Goal: Contribute content: Contribute content

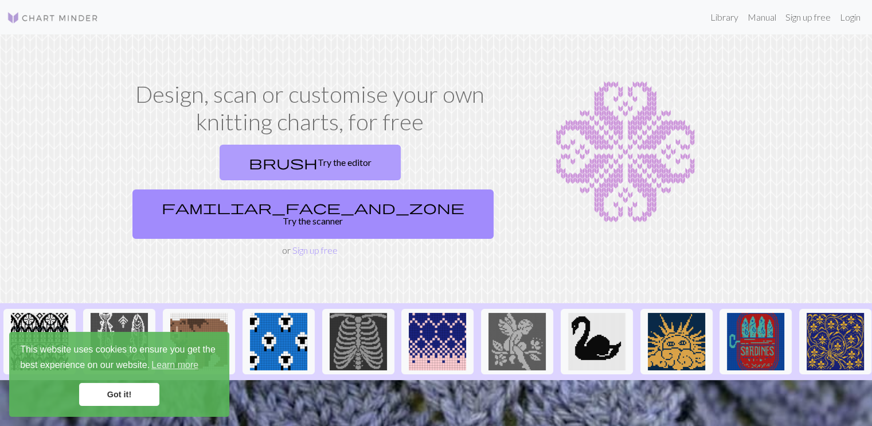
click at [220, 167] on link "brush Try the editor" at bounding box center [310, 163] width 181 height 36
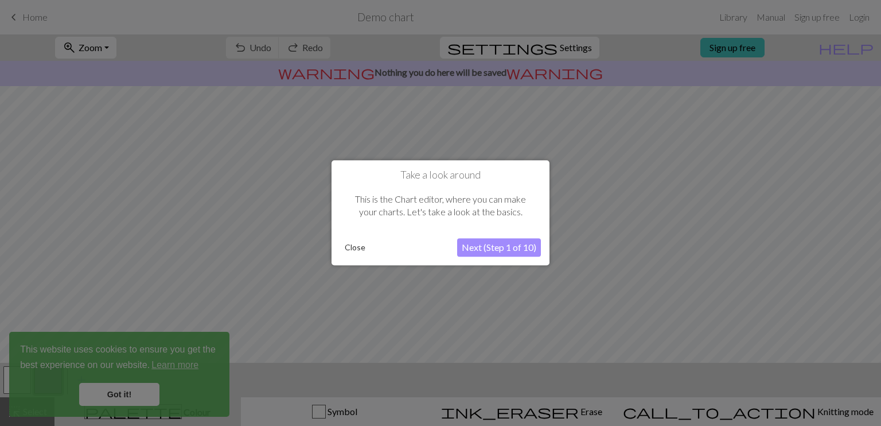
click at [359, 240] on button "Close" at bounding box center [355, 247] width 30 height 17
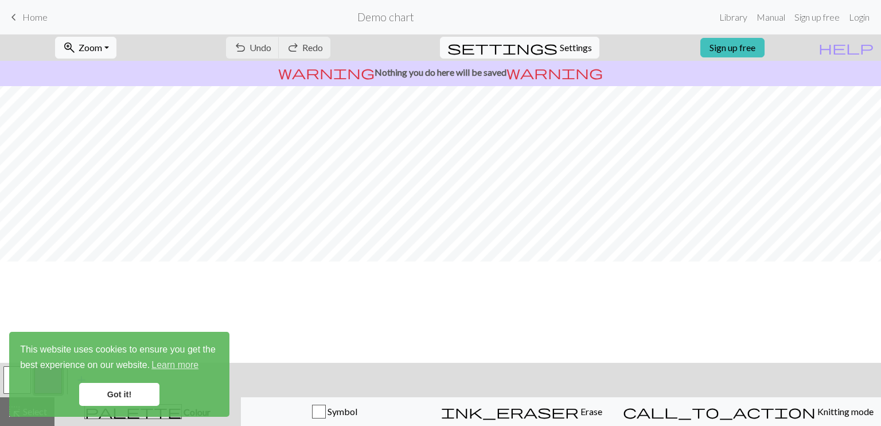
scroll to position [36, 0]
click at [149, 392] on link "Got it!" at bounding box center [119, 394] width 80 height 23
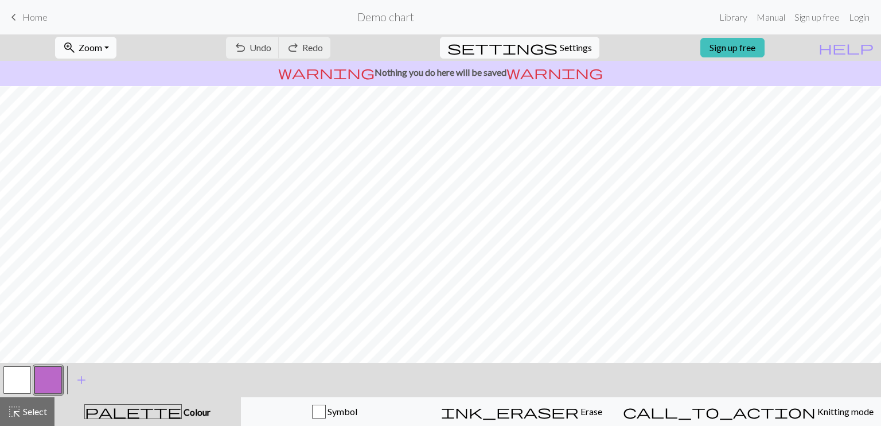
click at [116, 40] on button "zoom_in Zoom Zoom" at bounding box center [85, 48] width 61 height 22
click at [116, 138] on button "50%" at bounding box center [101, 137] width 91 height 18
click at [96, 43] on span "Zoom" at bounding box center [91, 47] width 24 height 11
click at [120, 153] on button "100%" at bounding box center [101, 156] width 91 height 18
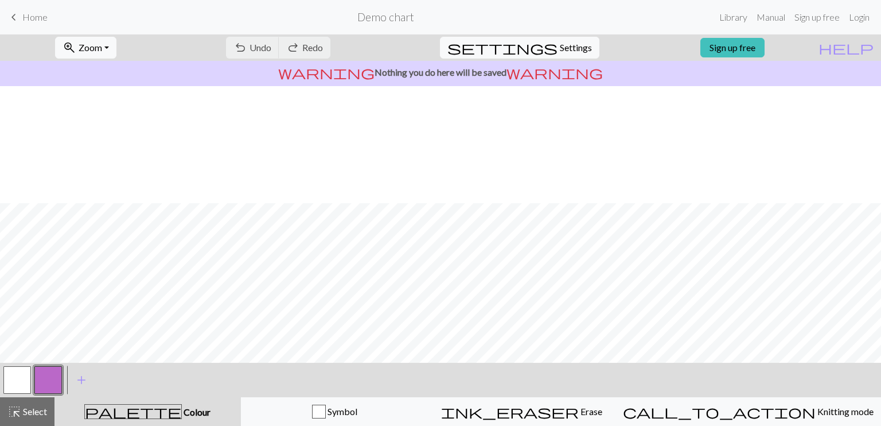
scroll to position [150, 0]
click at [560, 50] on span "Settings" at bounding box center [576, 48] width 32 height 14
select select "aran"
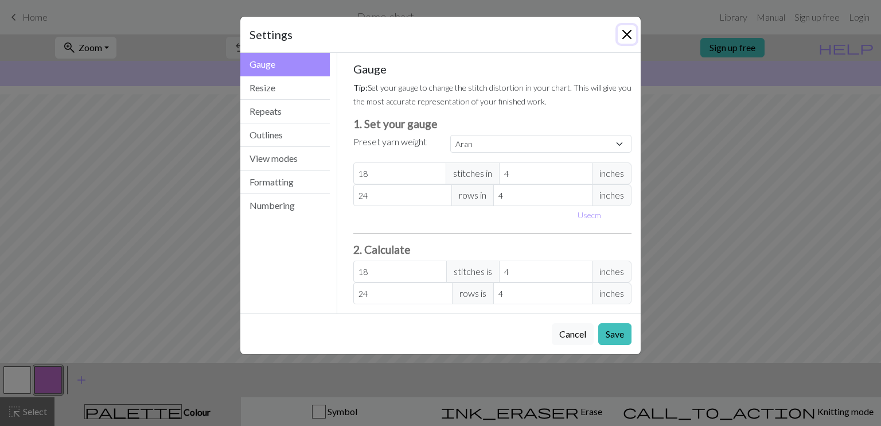
click at [631, 40] on button "Close" at bounding box center [627, 34] width 18 height 18
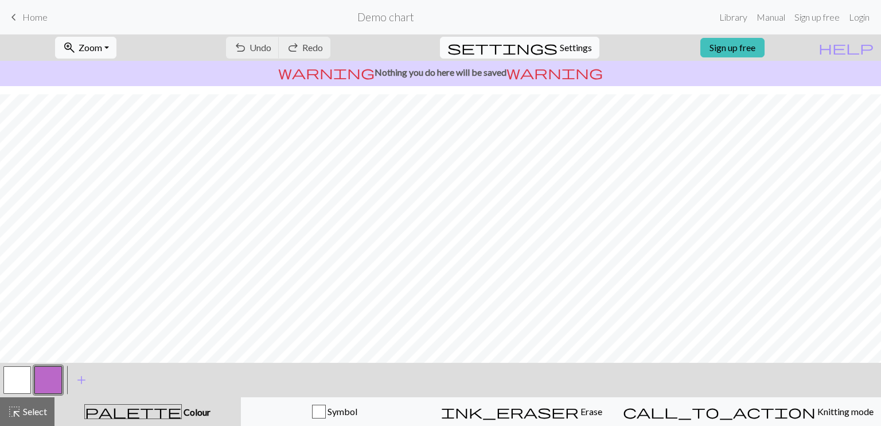
click at [560, 41] on span "Settings" at bounding box center [576, 48] width 32 height 14
select select "aran"
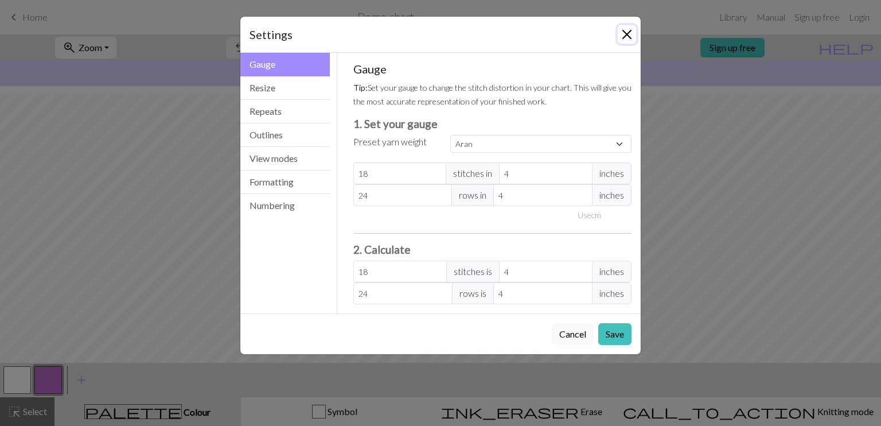
click at [625, 36] on button "Close" at bounding box center [627, 34] width 18 height 18
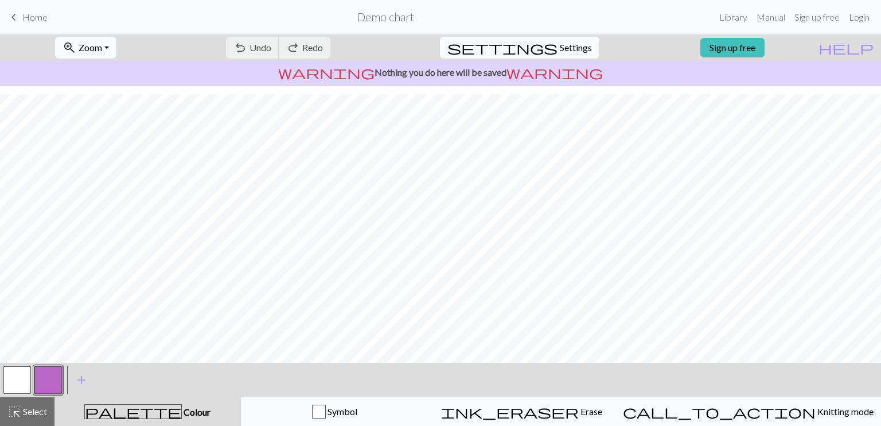
click at [20, 20] on span "keyboard_arrow_left" at bounding box center [14, 17] width 14 height 16
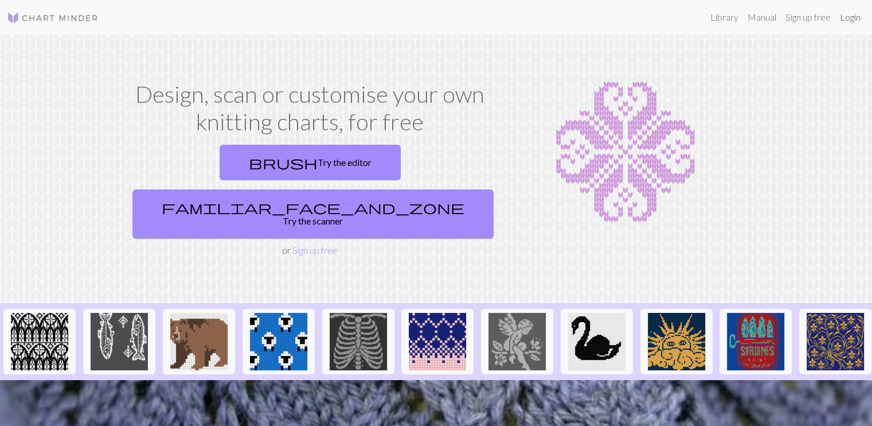
click at [862, 21] on link "Login" at bounding box center [851, 17] width 30 height 23
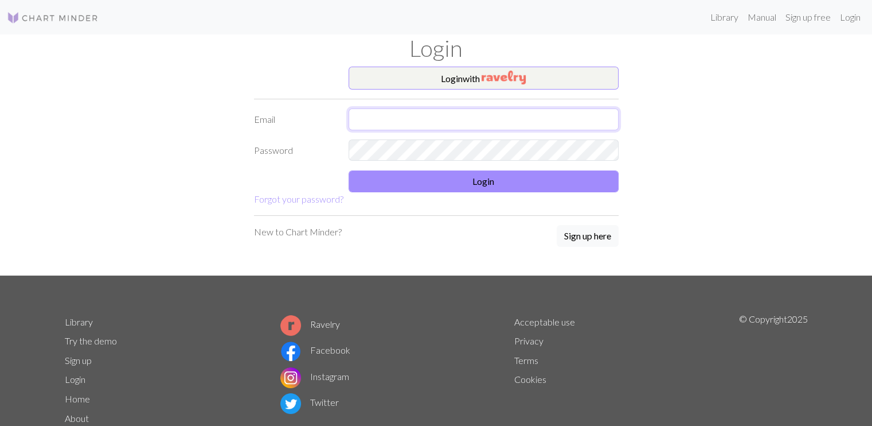
click at [516, 122] on input "text" at bounding box center [484, 119] width 270 height 22
click at [514, 67] on button "Login with" at bounding box center [484, 78] width 270 height 23
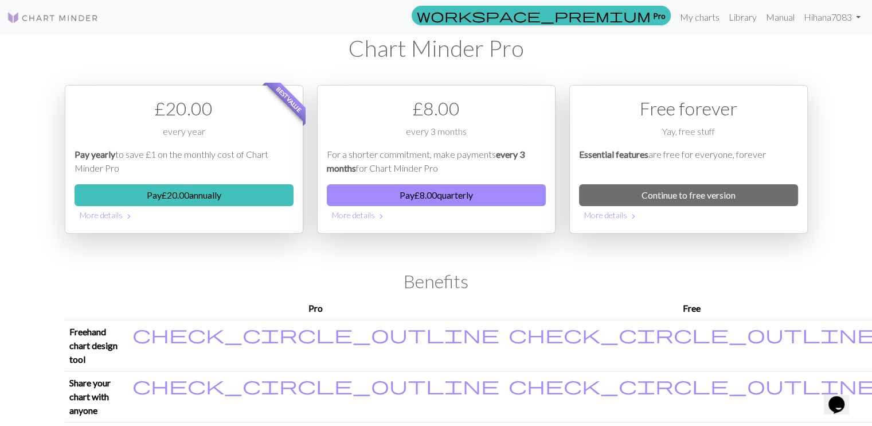
click at [857, 230] on div "workspace_premium Pro My charts Library Manual Hi hana7083 Account settings Log…" at bounding box center [436, 213] width 872 height 426
click at [796, 204] on link "Continue to free version" at bounding box center [688, 195] width 219 height 22
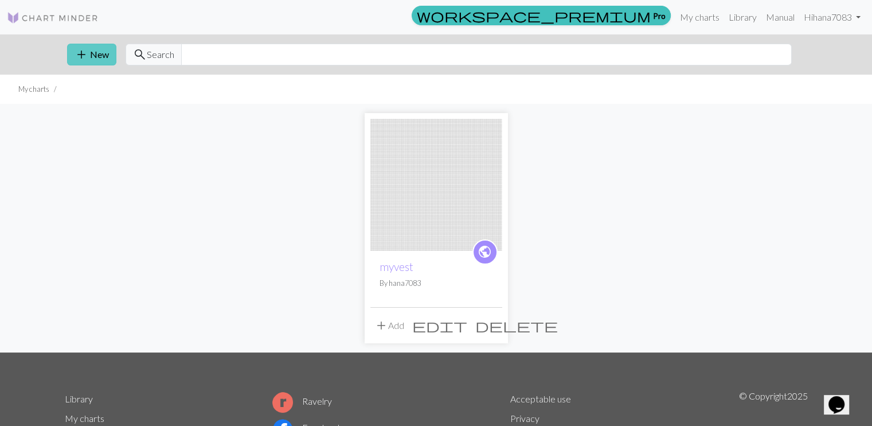
click at [99, 60] on button "add New" at bounding box center [91, 55] width 49 height 22
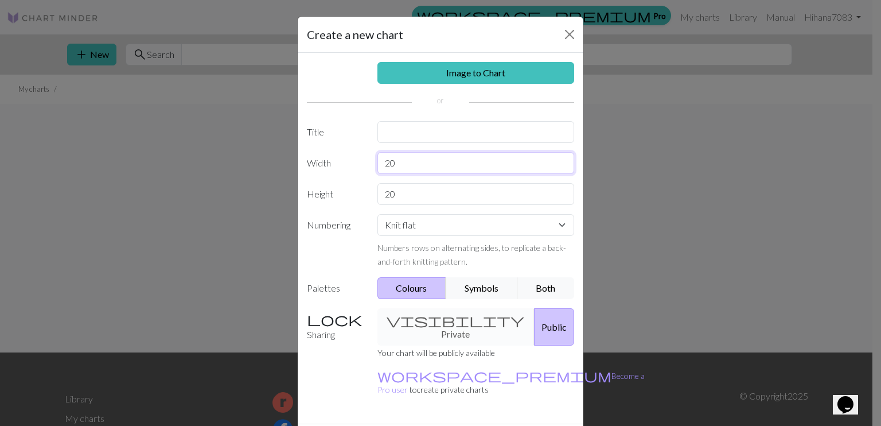
drag, startPoint x: 399, startPoint y: 165, endPoint x: 364, endPoint y: 162, distance: 35.6
click at [364, 162] on div "Width 20" at bounding box center [440, 163] width 281 height 22
type input "31"
drag, startPoint x: 403, startPoint y: 189, endPoint x: 268, endPoint y: 180, distance: 134.5
click at [268, 180] on div "Create a new chart Image to Chart Title Width 31 Height 20 Numbering Knit flat …" at bounding box center [440, 213] width 881 height 426
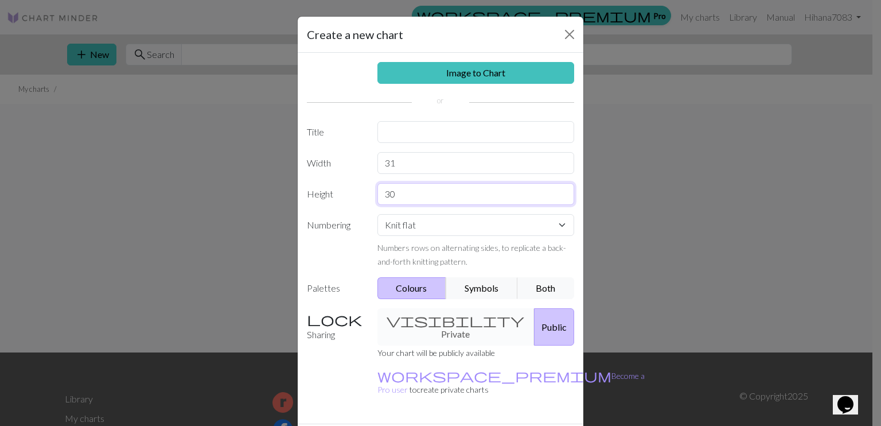
type input "30"
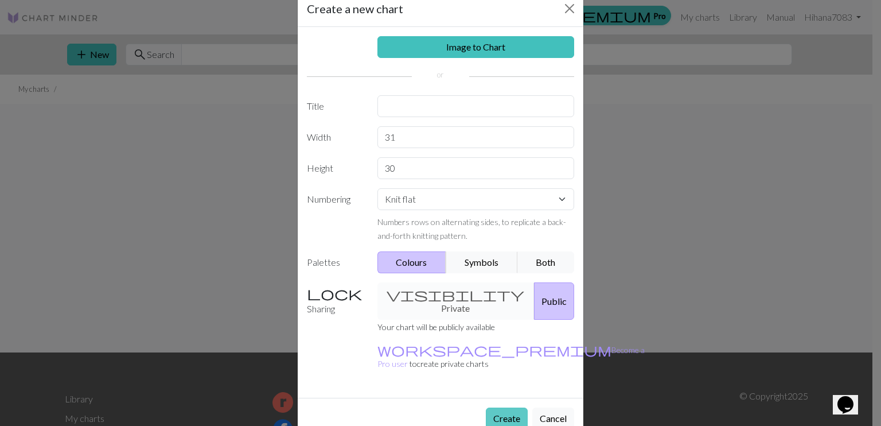
click at [502, 407] on button "Create" at bounding box center [507, 418] width 42 height 22
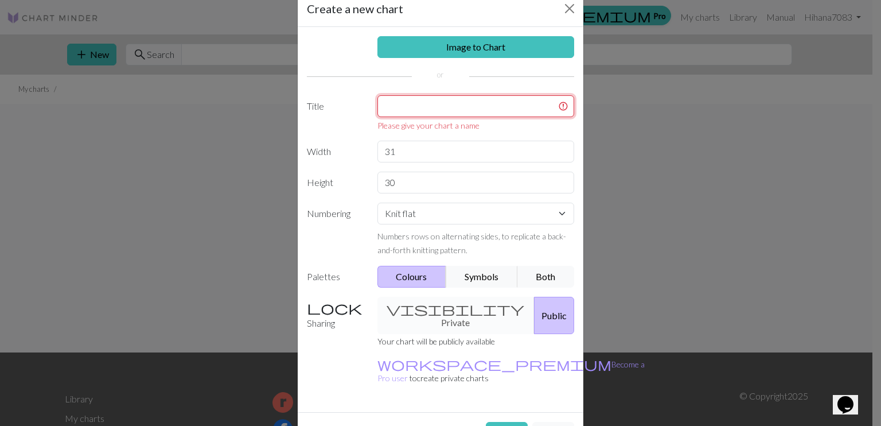
click at [473, 115] on input "text" at bounding box center [475, 106] width 197 height 22
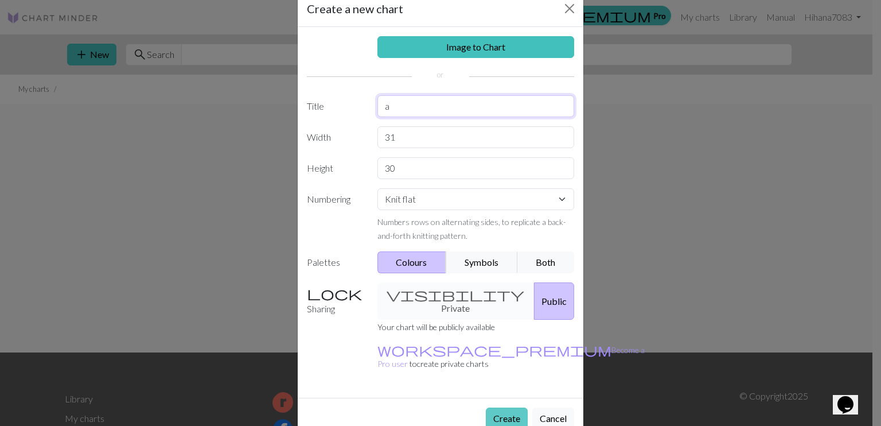
type input "a"
click at [494, 407] on button "Create" at bounding box center [507, 418] width 42 height 22
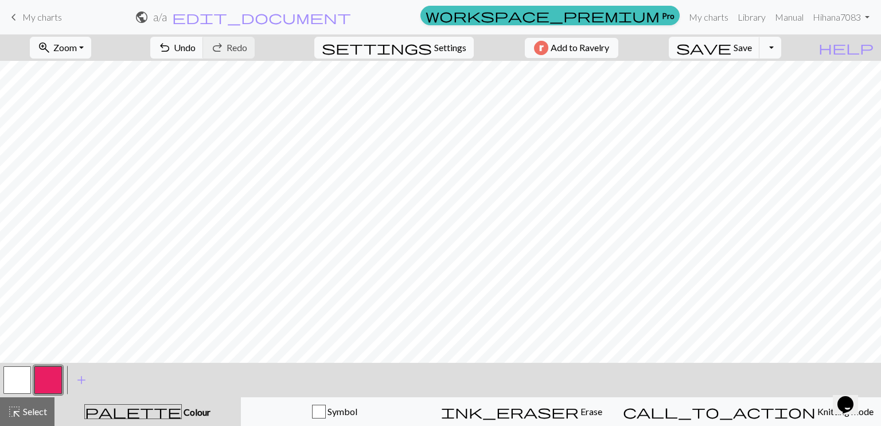
click at [39, 16] on span "My charts" at bounding box center [42, 16] width 40 height 11
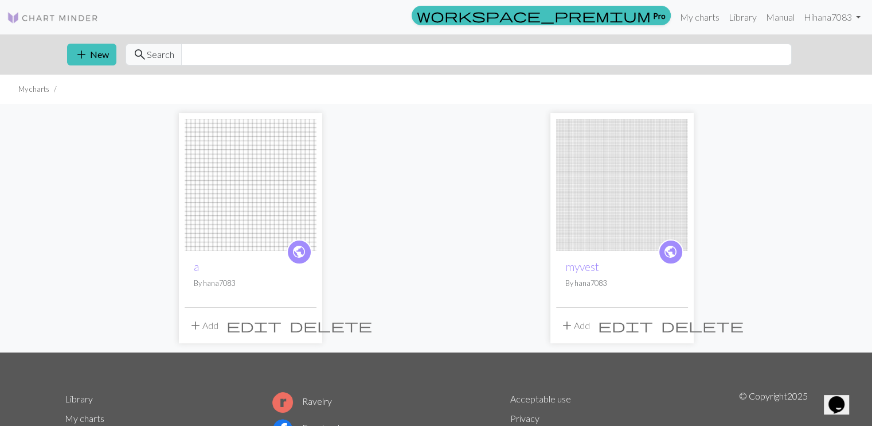
click at [57, 18] on img at bounding box center [53, 18] width 92 height 14
click at [96, 60] on button "add New" at bounding box center [91, 55] width 49 height 22
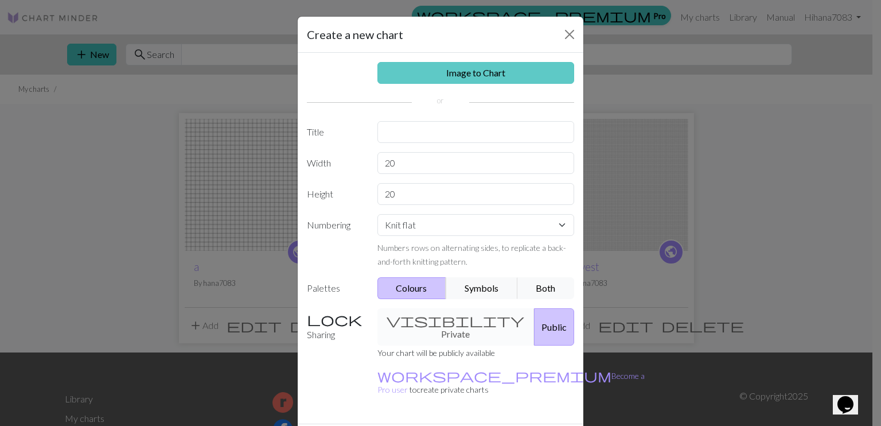
click at [470, 66] on link "Image to Chart" at bounding box center [475, 73] width 197 height 22
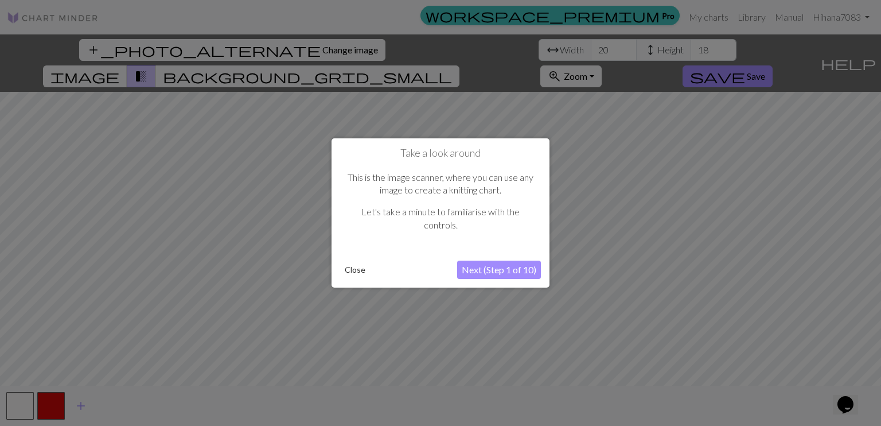
click at [494, 270] on button "Next (Step 1 of 10)" at bounding box center [499, 269] width 84 height 18
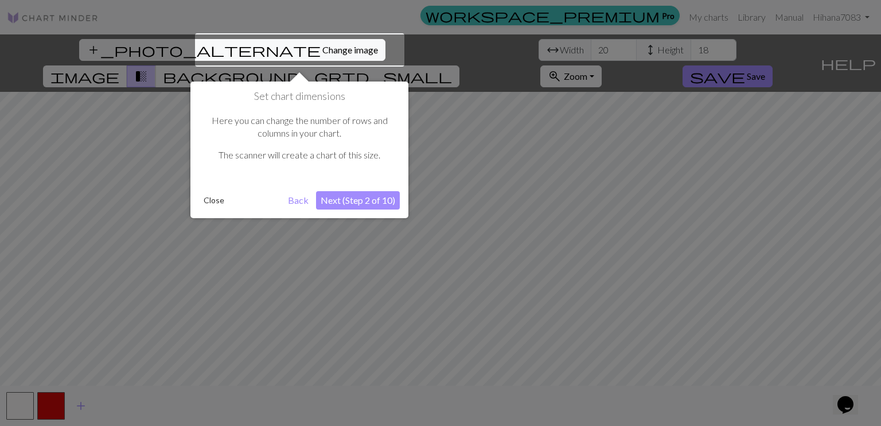
click at [340, 199] on button "Next (Step 2 of 10)" at bounding box center [358, 200] width 84 height 18
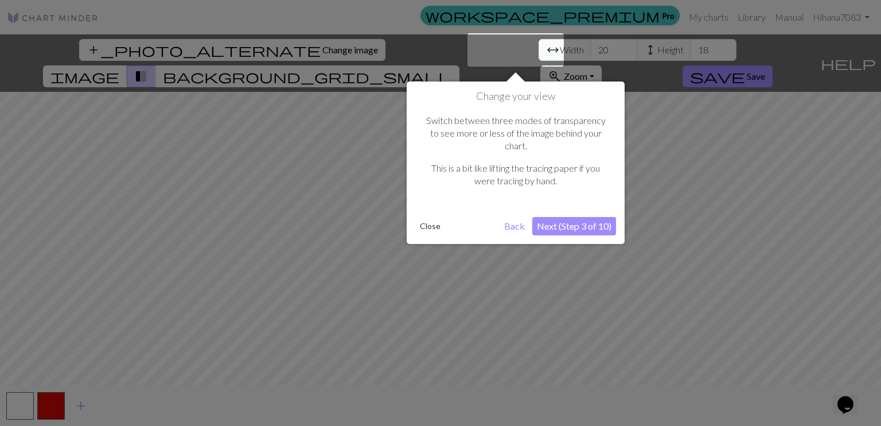
click at [605, 217] on button "Next (Step 3 of 10)" at bounding box center [574, 226] width 84 height 18
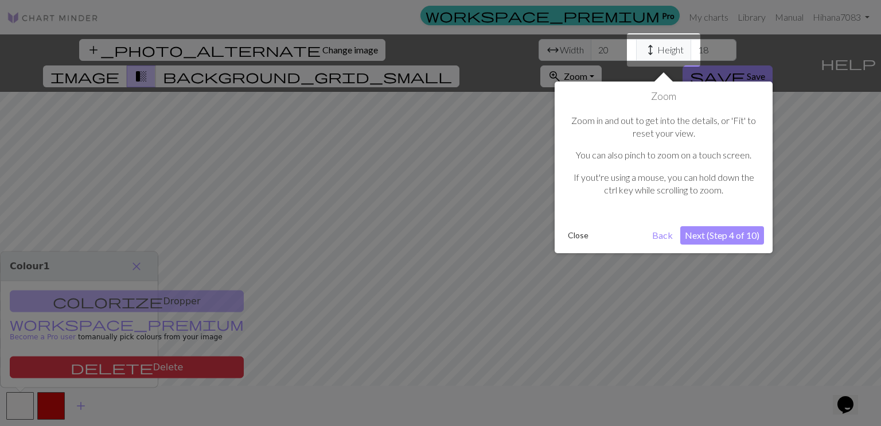
click at [746, 235] on button "Next (Step 4 of 10)" at bounding box center [722, 235] width 84 height 18
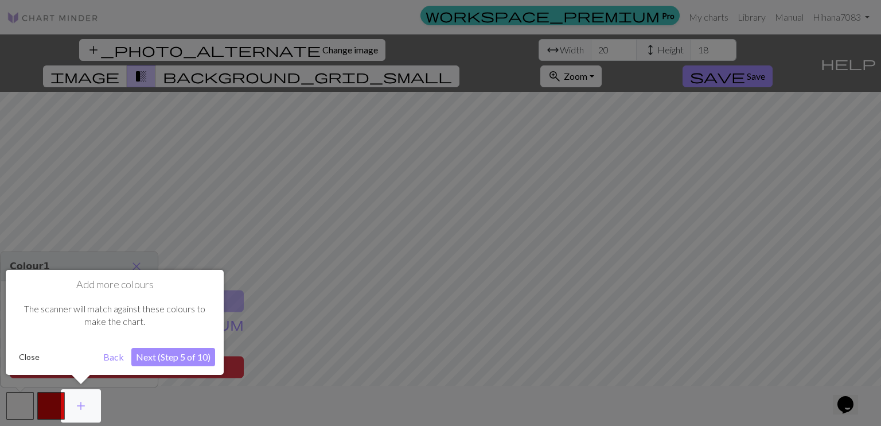
click at [194, 357] on button "Next (Step 5 of 10)" at bounding box center [173, 357] width 84 height 18
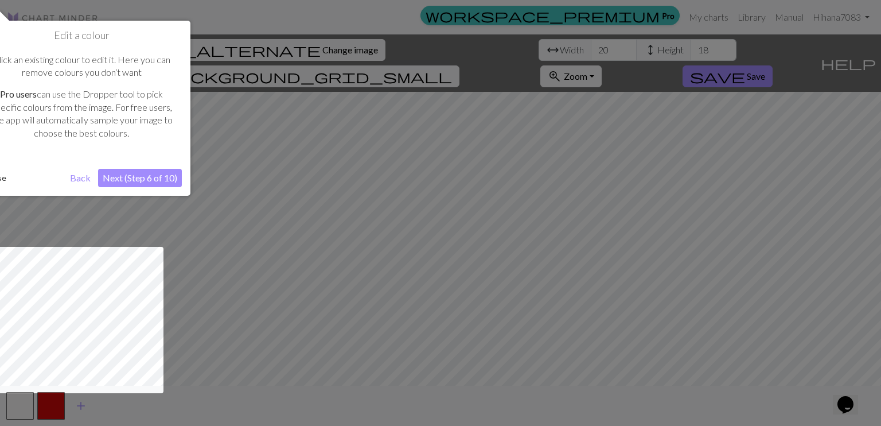
click at [145, 177] on button "Next (Step 6 of 10)" at bounding box center [140, 178] width 84 height 18
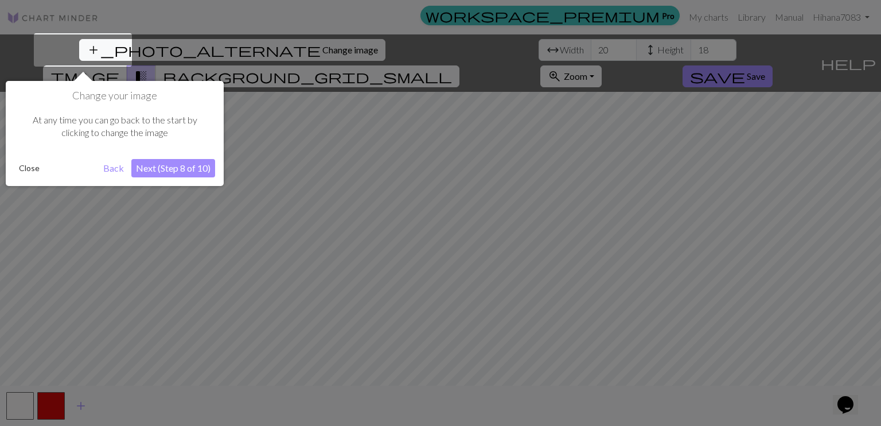
click at [187, 168] on button "Next (Step 8 of 10)" at bounding box center [173, 168] width 84 height 18
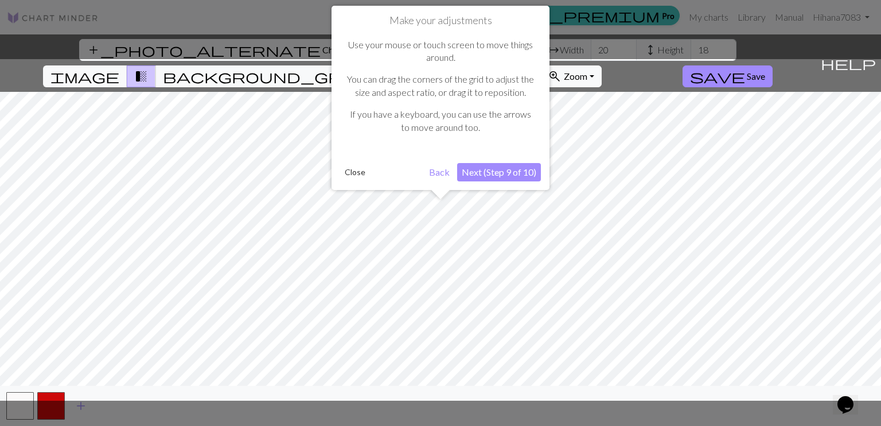
click at [519, 176] on button "Next (Step 9 of 10)" at bounding box center [499, 172] width 84 height 18
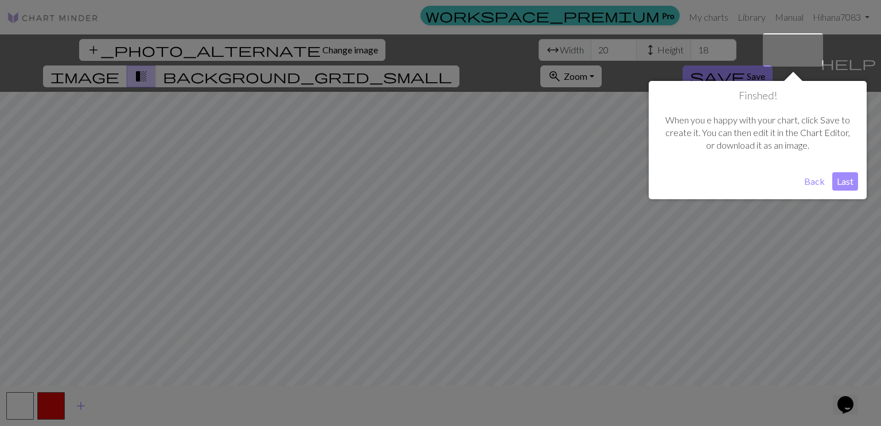
click at [839, 186] on button "Last" at bounding box center [845, 181] width 26 height 18
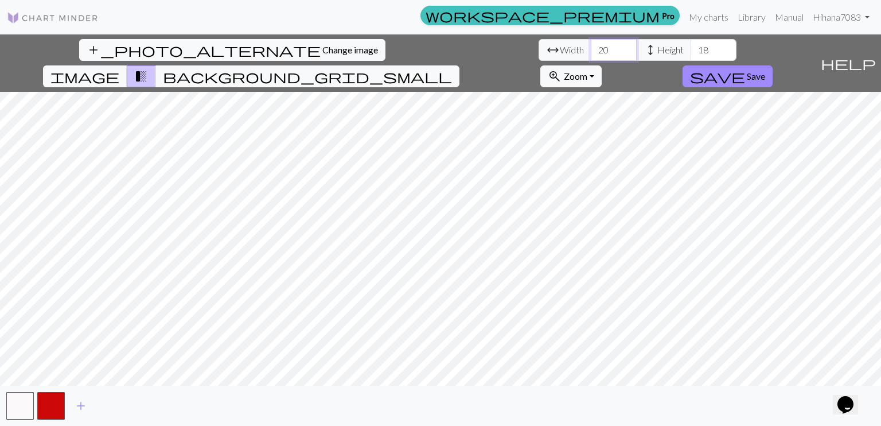
drag, startPoint x: 266, startPoint y: 50, endPoint x: 236, endPoint y: 57, distance: 31.2
click at [539, 56] on div "arrow_range Width 20 height Height 18" at bounding box center [638, 50] width 198 height 22
click at [591, 46] on input "21" at bounding box center [614, 50] width 46 height 22
click at [591, 46] on input "22" at bounding box center [614, 50] width 46 height 22
click at [591, 46] on input "23" at bounding box center [614, 50] width 46 height 22
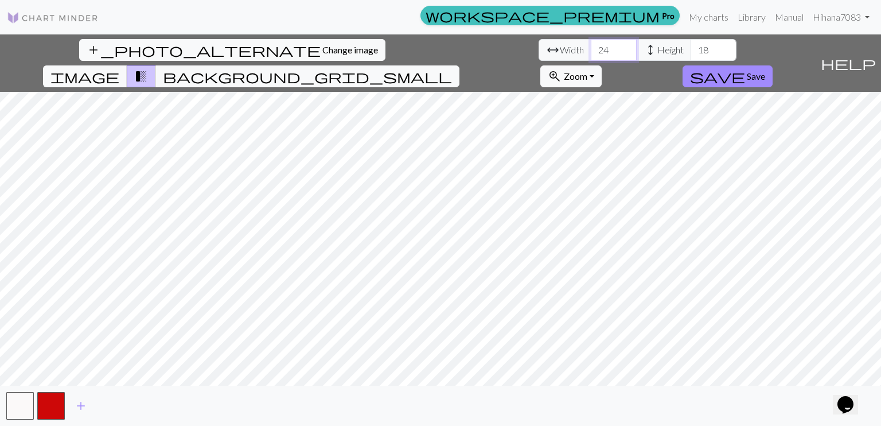
click at [591, 46] on input "24" at bounding box center [614, 50] width 46 height 22
click at [591, 46] on input "25" at bounding box center [614, 50] width 46 height 22
click at [591, 46] on input "26" at bounding box center [614, 50] width 46 height 22
click at [591, 46] on input "27" at bounding box center [614, 50] width 46 height 22
click at [591, 46] on input "28" at bounding box center [614, 50] width 46 height 22
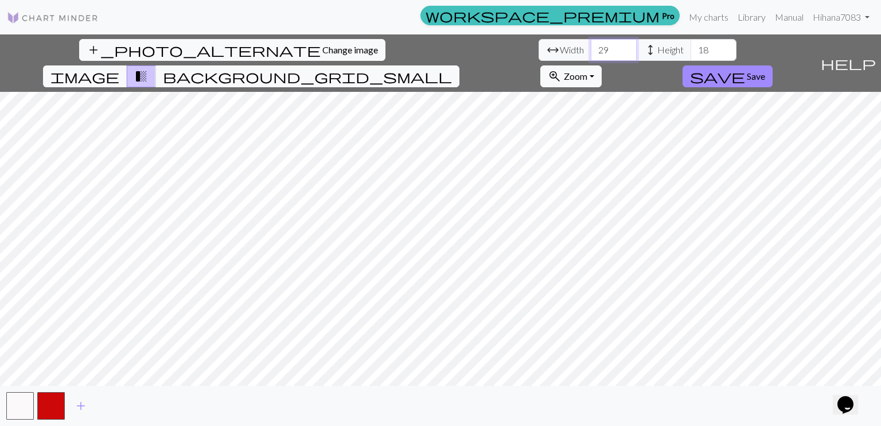
click at [591, 46] on input "29" at bounding box center [614, 50] width 46 height 22
click at [591, 46] on input "30" at bounding box center [614, 50] width 46 height 22
type input "31"
click at [591, 46] on input "31" at bounding box center [614, 50] width 46 height 22
click at [691, 45] on input "19" at bounding box center [714, 50] width 46 height 22
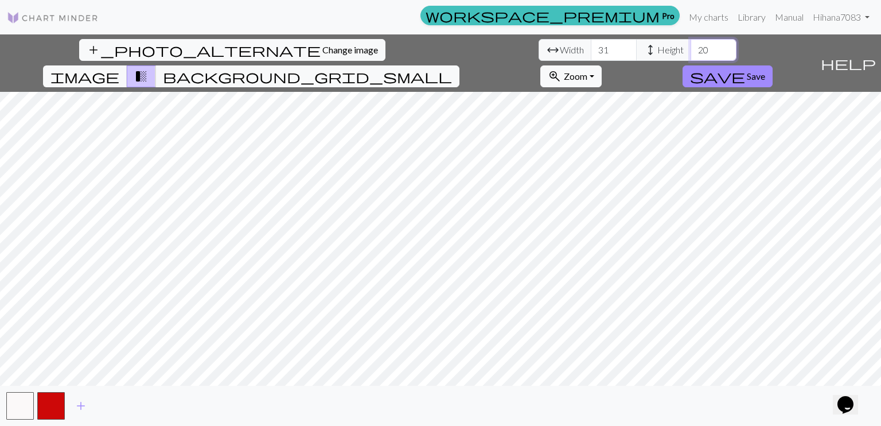
click at [691, 45] on input "20" at bounding box center [714, 50] width 46 height 22
click at [691, 45] on input "21" at bounding box center [714, 50] width 46 height 22
click at [691, 46] on input "22" at bounding box center [714, 50] width 46 height 22
click at [691, 46] on input "23" at bounding box center [714, 50] width 46 height 22
click at [691, 47] on input "24" at bounding box center [714, 50] width 46 height 22
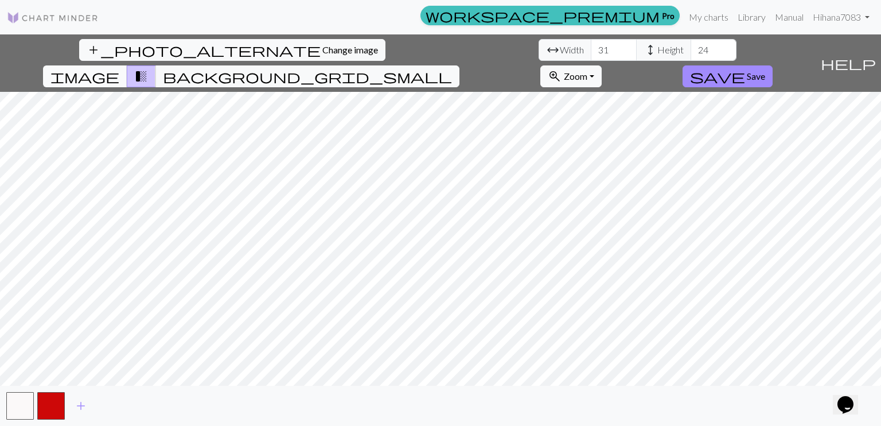
click at [127, 65] on button "image" at bounding box center [85, 76] width 84 height 22
click at [452, 68] on span "background_grid_small" at bounding box center [307, 76] width 289 height 16
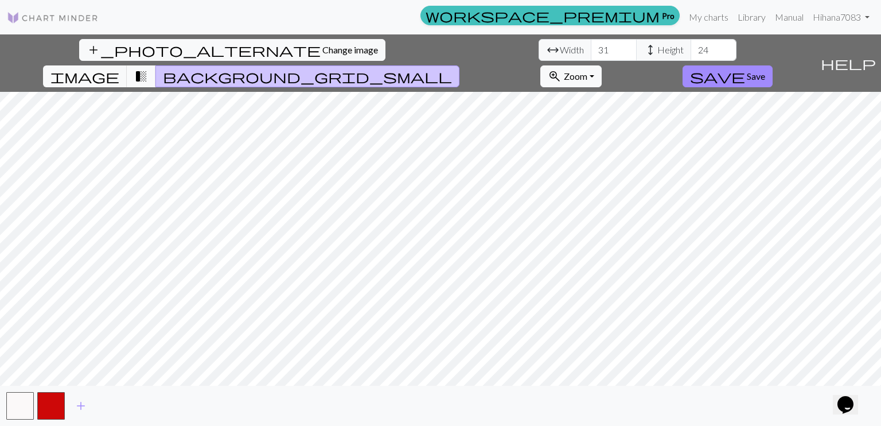
click at [156, 65] on button "transition_fade" at bounding box center [141, 76] width 29 height 22
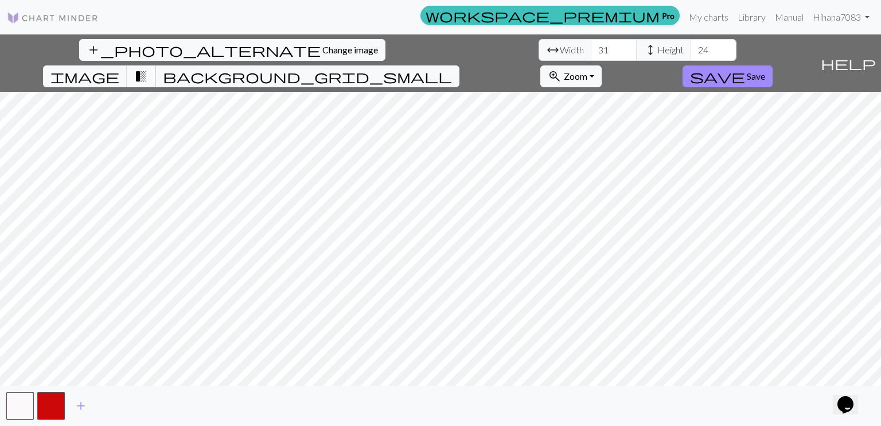
click at [148, 68] on span "transition_fade" at bounding box center [141, 76] width 14 height 16
click at [452, 68] on span "background_grid_small" at bounding box center [307, 76] width 289 height 16
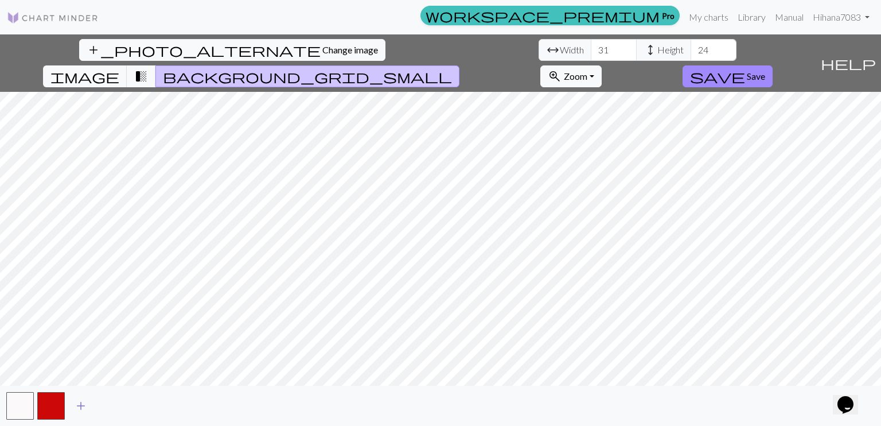
click at [84, 407] on span "add" at bounding box center [81, 406] width 14 height 16
click at [80, 408] on button "button" at bounding box center [82, 406] width 28 height 28
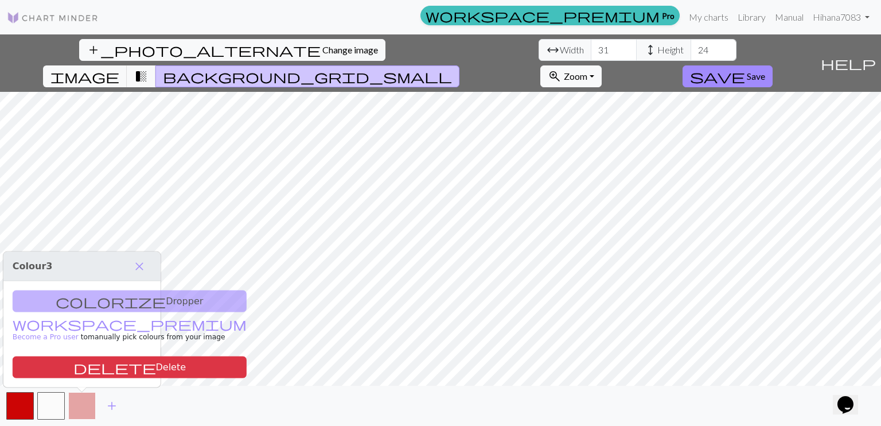
click at [87, 408] on button "button" at bounding box center [82, 406] width 28 height 28
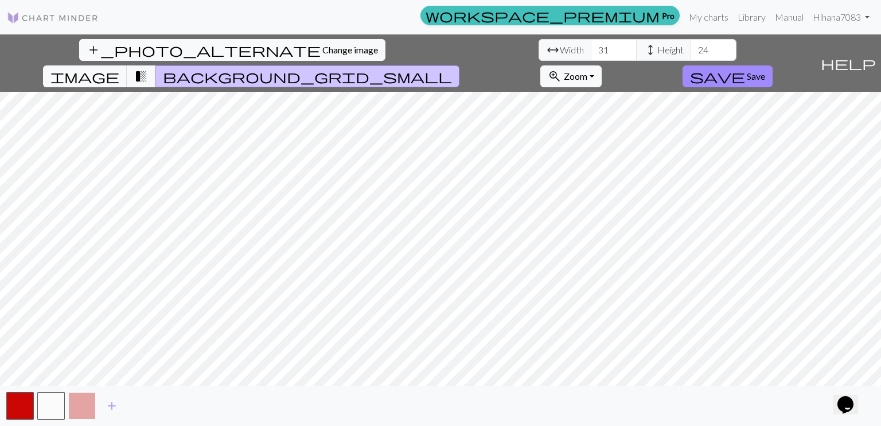
click at [90, 401] on button "button" at bounding box center [82, 406] width 28 height 28
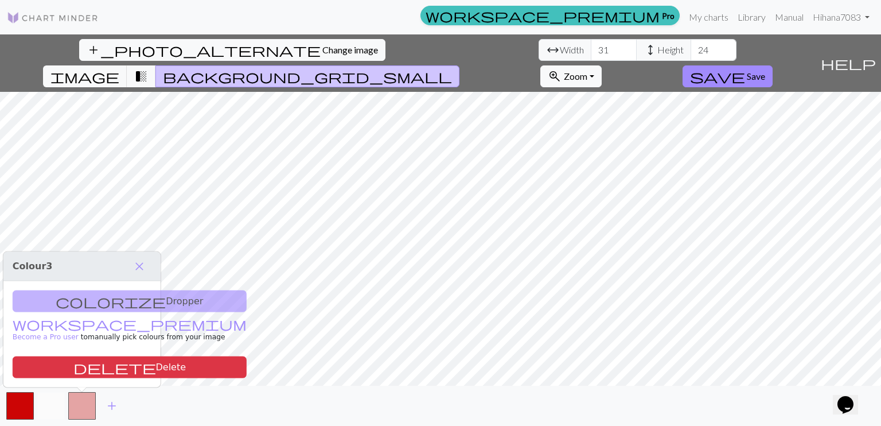
click at [52, 415] on button "button" at bounding box center [51, 406] width 28 height 28
click at [86, 411] on button "button" at bounding box center [82, 406] width 28 height 28
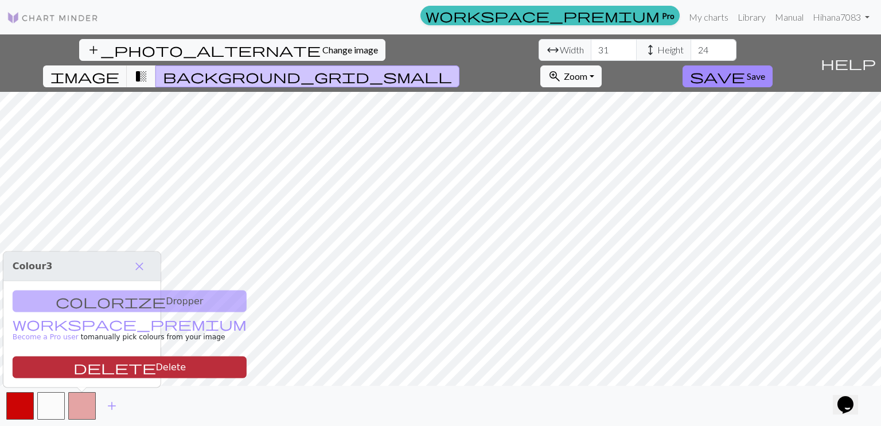
click at [112, 370] on button "delete Delete" at bounding box center [130, 367] width 234 height 22
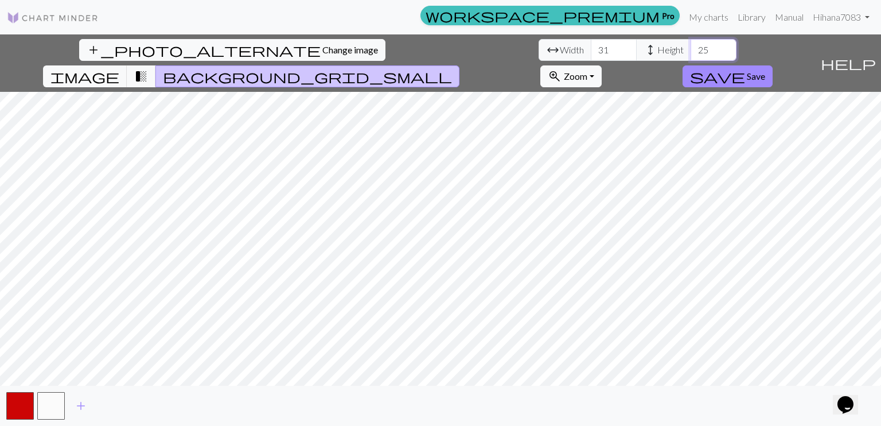
click at [691, 47] on input "25" at bounding box center [714, 50] width 46 height 22
type input "24"
click at [691, 54] on input "24" at bounding box center [714, 50] width 46 height 22
click at [765, 71] on span "Save" at bounding box center [756, 76] width 18 height 11
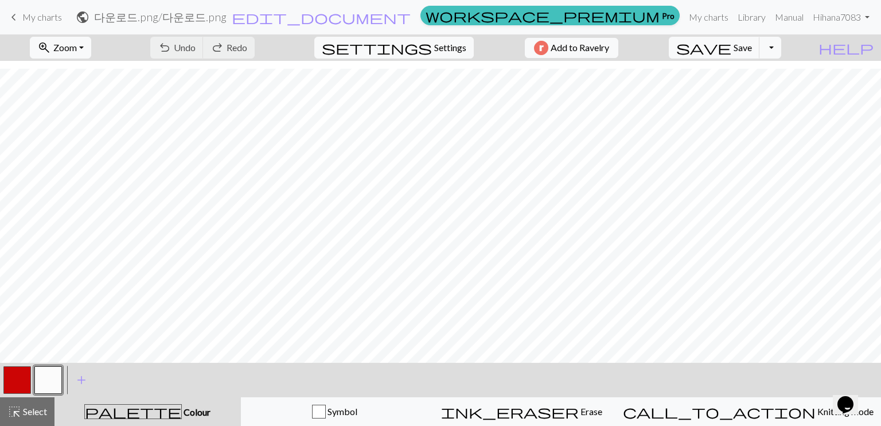
scroll to position [83, 0]
click at [130, 412] on div "palette Colour Colour" at bounding box center [147, 411] width 173 height 15
click at [77, 372] on span "add" at bounding box center [82, 380] width 14 height 16
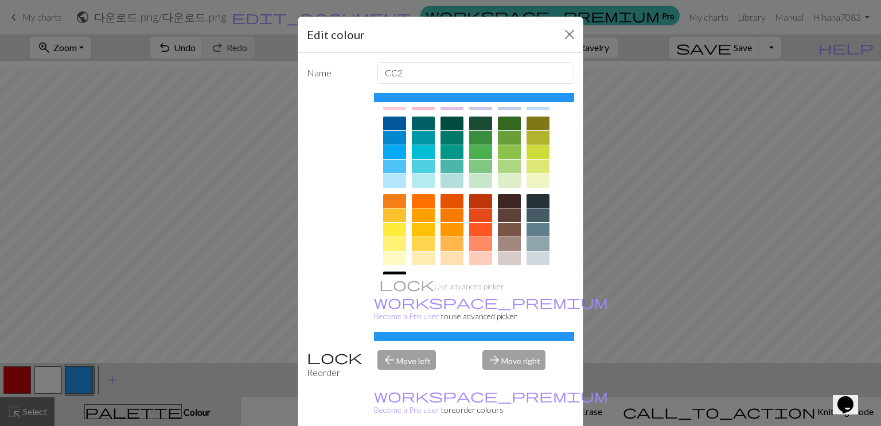
scroll to position [158, 0]
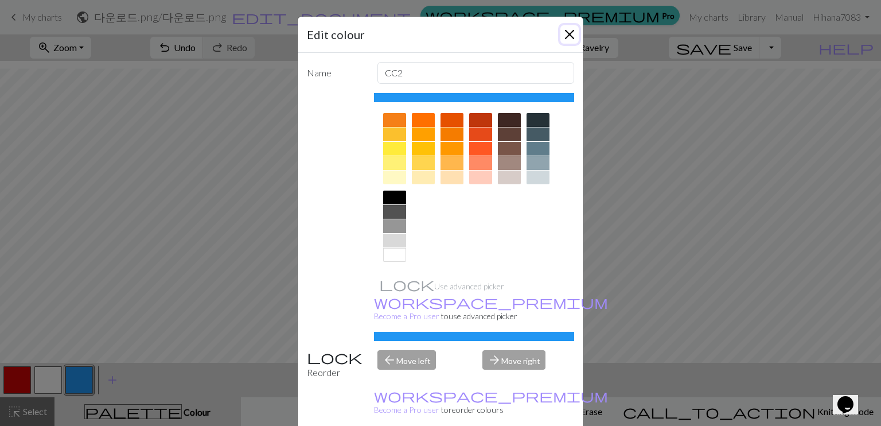
click at [560, 37] on button "Close" at bounding box center [569, 34] width 18 height 18
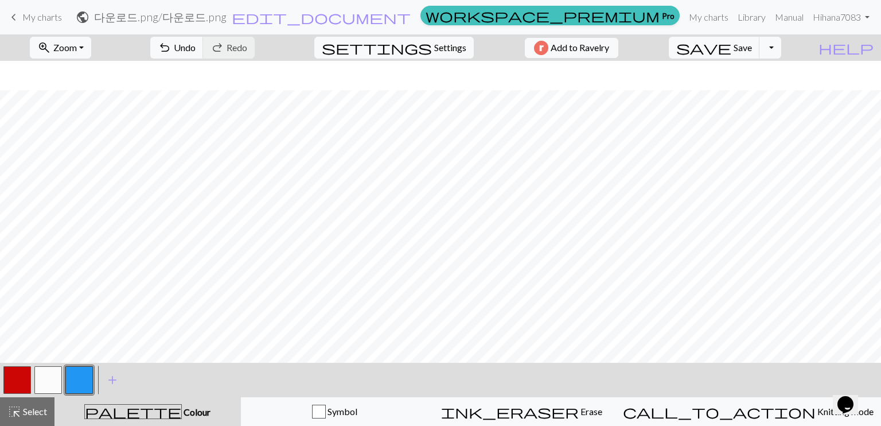
scroll to position [57, 0]
click at [67, 387] on button "button" at bounding box center [79, 380] width 28 height 28
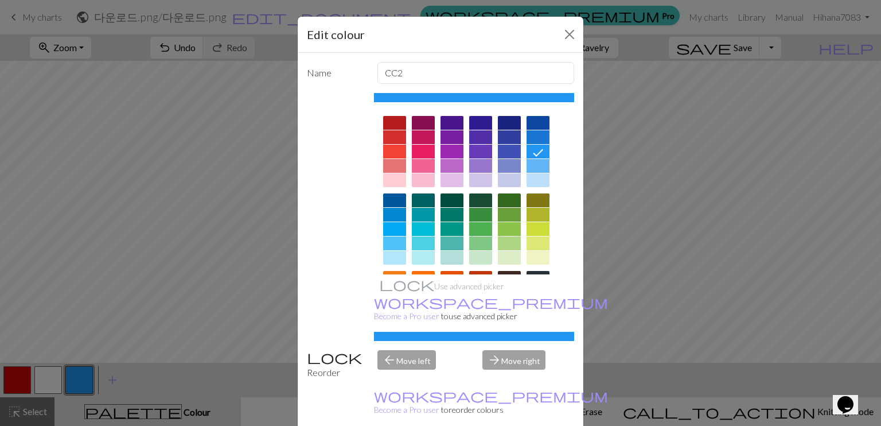
click at [63, 387] on div "Edit colour Name CC2 Use advanced picker workspace_premium Become a Pro user to…" at bounding box center [440, 213] width 881 height 426
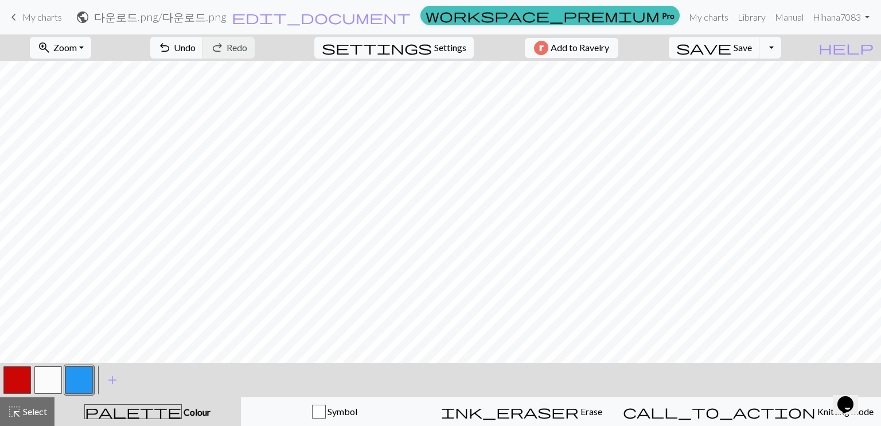
click at [56, 386] on button "button" at bounding box center [48, 380] width 28 height 28
drag, startPoint x: 21, startPoint y: 387, endPoint x: 60, endPoint y: 359, distance: 47.7
click at [21, 386] on button "button" at bounding box center [17, 380] width 28 height 28
click at [40, 384] on button "button" at bounding box center [48, 380] width 28 height 28
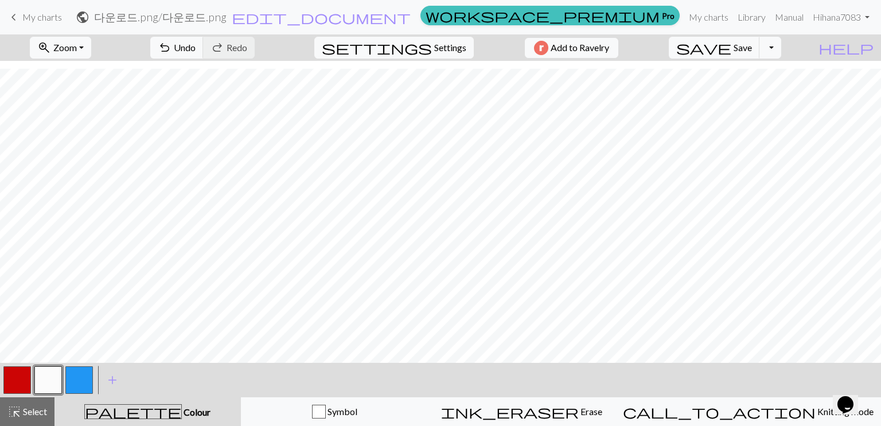
click at [57, 378] on button "button" at bounding box center [48, 380] width 28 height 28
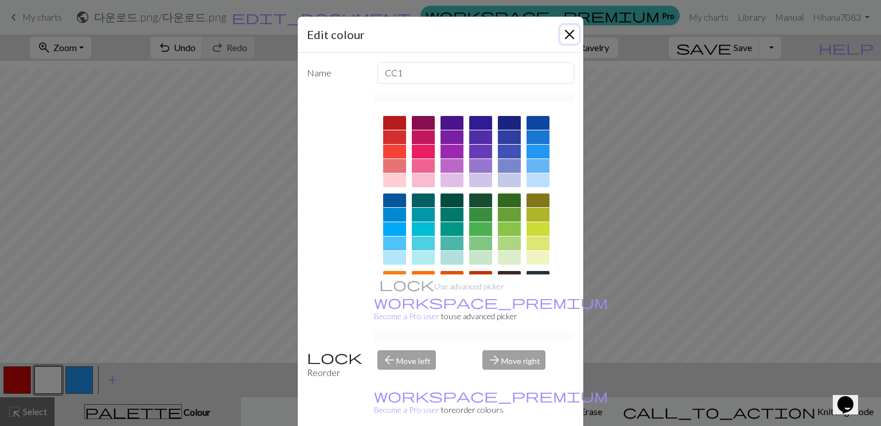
click at [564, 34] on button "Close" at bounding box center [569, 34] width 18 height 18
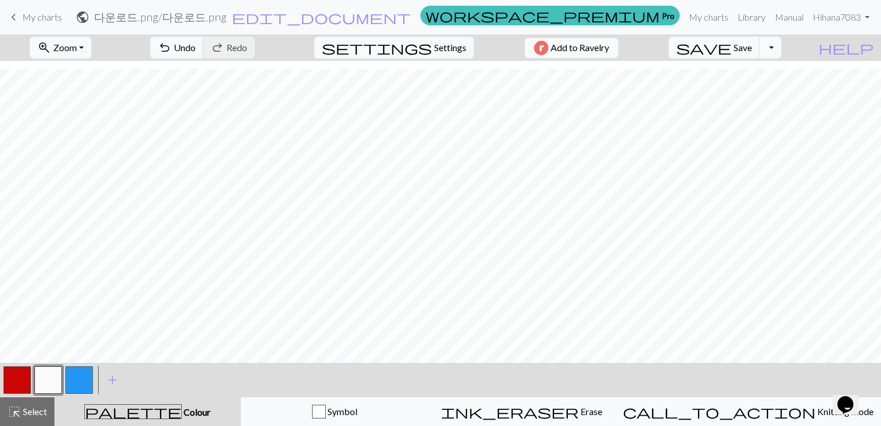
click at [12, 377] on button "button" at bounding box center [17, 380] width 28 height 28
click at [50, 380] on button "button" at bounding box center [48, 380] width 28 height 28
click at [24, 379] on button "button" at bounding box center [17, 380] width 28 height 28
click at [196, 48] on span "Undo" at bounding box center [185, 47] width 22 height 11
click at [172, 42] on span "undo" at bounding box center [165, 48] width 14 height 16
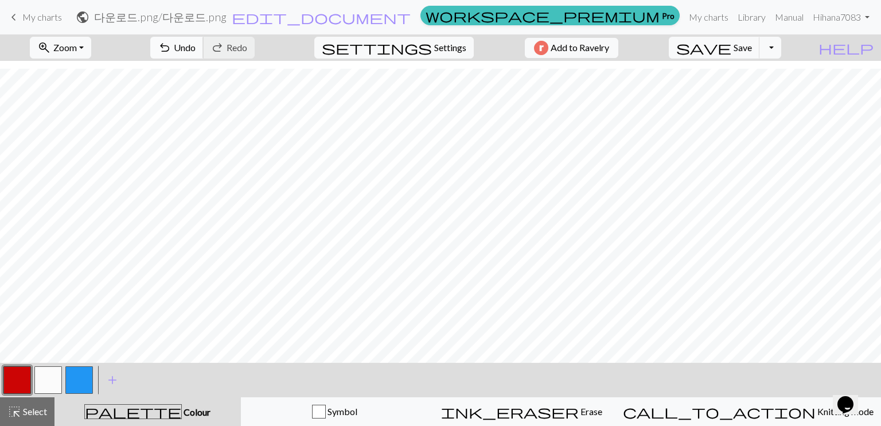
click at [196, 43] on span "Undo" at bounding box center [185, 47] width 22 height 11
click at [44, 384] on button "button" at bounding box center [48, 380] width 28 height 28
click at [16, 17] on span "keyboard_arrow_left" at bounding box center [14, 17] width 14 height 16
click at [10, 389] on button "button" at bounding box center [17, 380] width 28 height 28
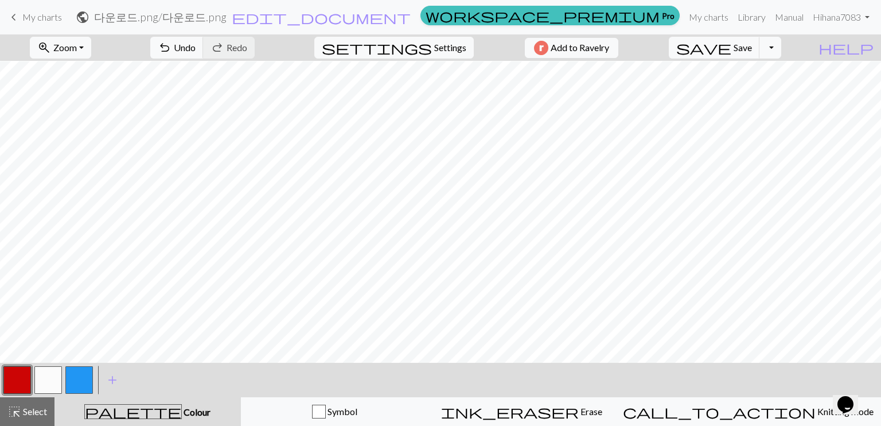
click at [7, 379] on button "button" at bounding box center [17, 380] width 28 height 28
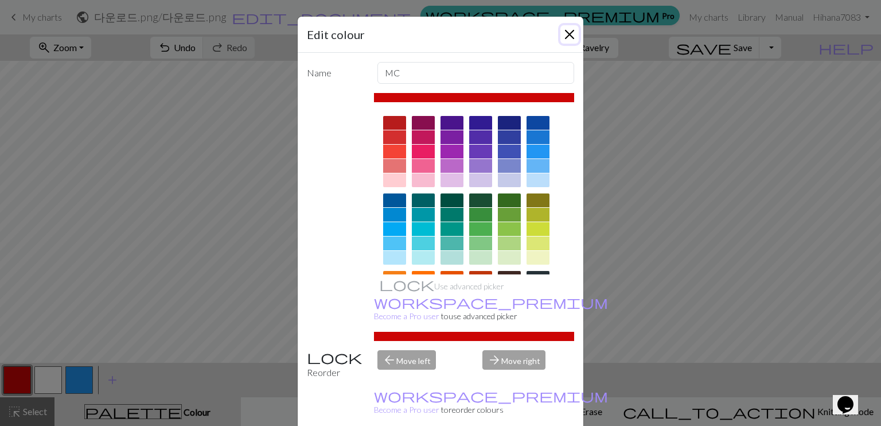
click at [567, 36] on button "Close" at bounding box center [569, 34] width 18 height 18
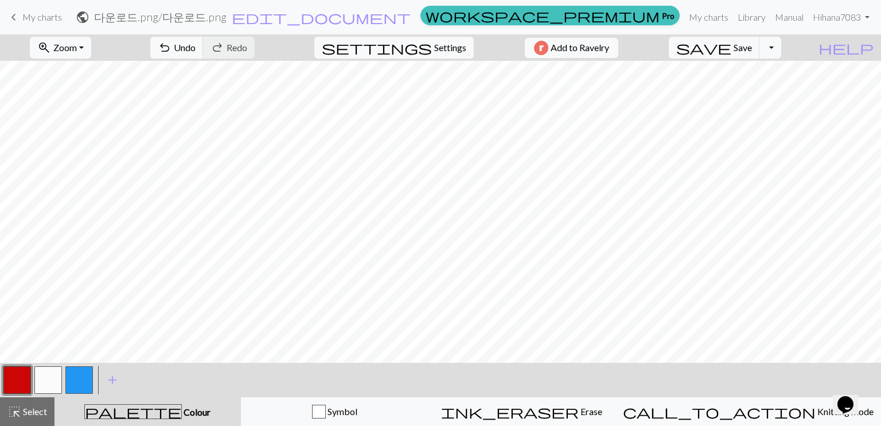
click at [51, 372] on button "button" at bounding box center [48, 380] width 28 height 28
click at [24, 378] on button "button" at bounding box center [17, 380] width 28 height 28
click at [50, 371] on button "button" at bounding box center [48, 380] width 28 height 28
click at [172, 48] on span "undo" at bounding box center [165, 48] width 14 height 16
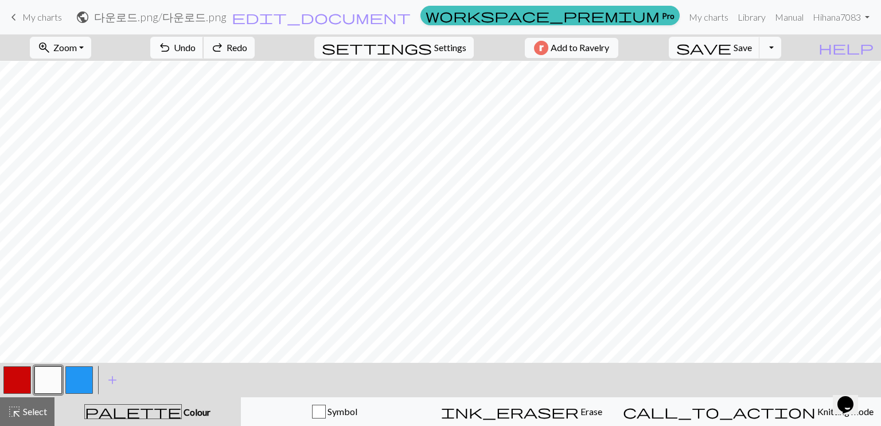
click at [172, 48] on span "undo" at bounding box center [165, 48] width 14 height 16
click at [760, 54] on button "save Save Save" at bounding box center [714, 48] width 91 height 22
click at [781, 45] on button "Toggle Dropdown" at bounding box center [770, 48] width 22 height 22
click at [773, 89] on button "save_alt Download" at bounding box center [686, 91] width 189 height 18
click at [20, 369] on button "button" at bounding box center [17, 380] width 28 height 28
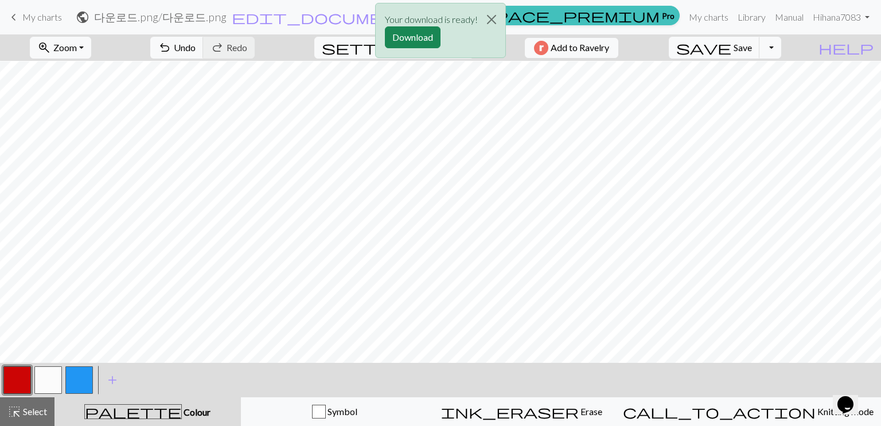
click at [788, 52] on div "Your download is ready! Download" at bounding box center [440, 33] width 881 height 67
click at [490, 14] on button "Close" at bounding box center [492, 19] width 28 height 32
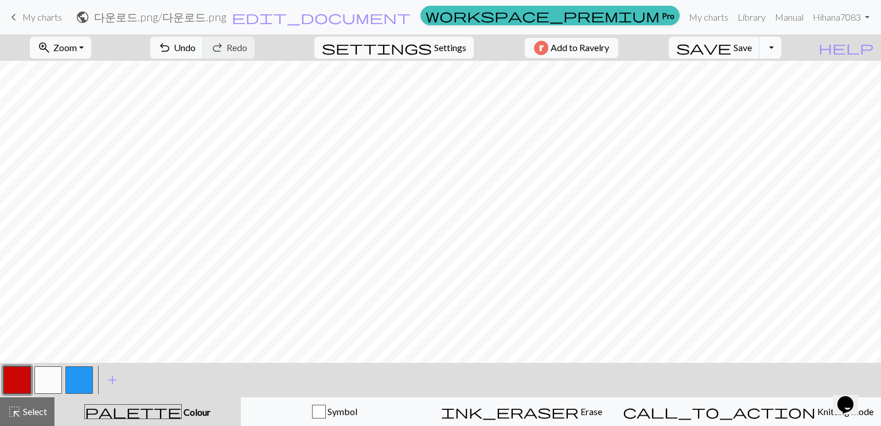
click at [781, 54] on button "Toggle Dropdown" at bounding box center [770, 48] width 22 height 22
click at [776, 92] on button "save_alt Download" at bounding box center [686, 91] width 189 height 18
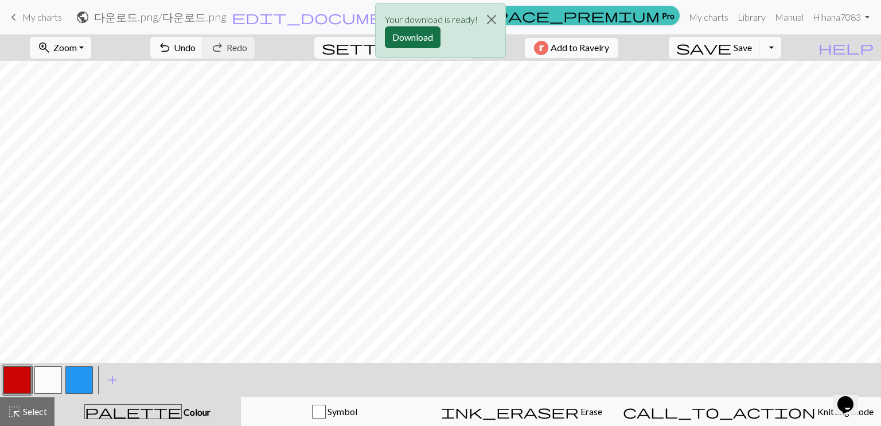
click at [427, 39] on button "Download" at bounding box center [413, 37] width 56 height 22
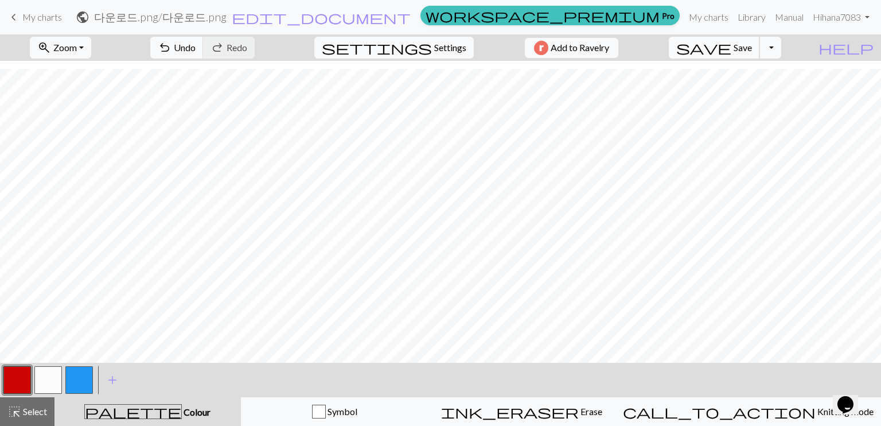
scroll to position [83, 0]
click at [18, 389] on button "button" at bounding box center [17, 380] width 28 height 28
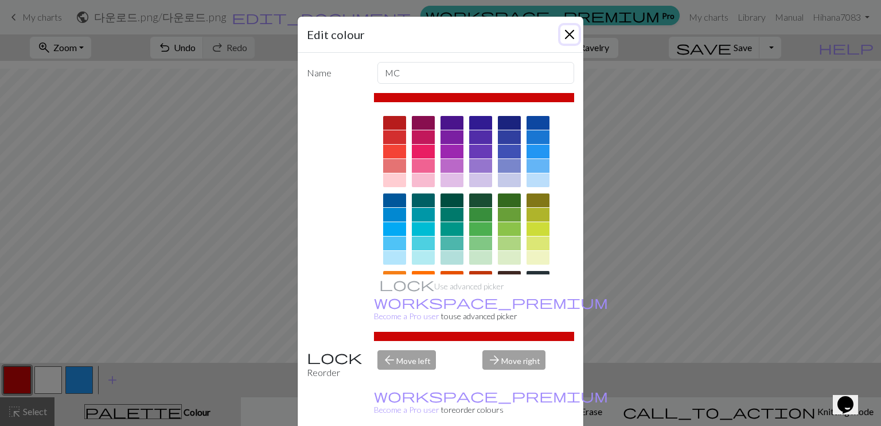
click at [566, 32] on button "Close" at bounding box center [569, 34] width 18 height 18
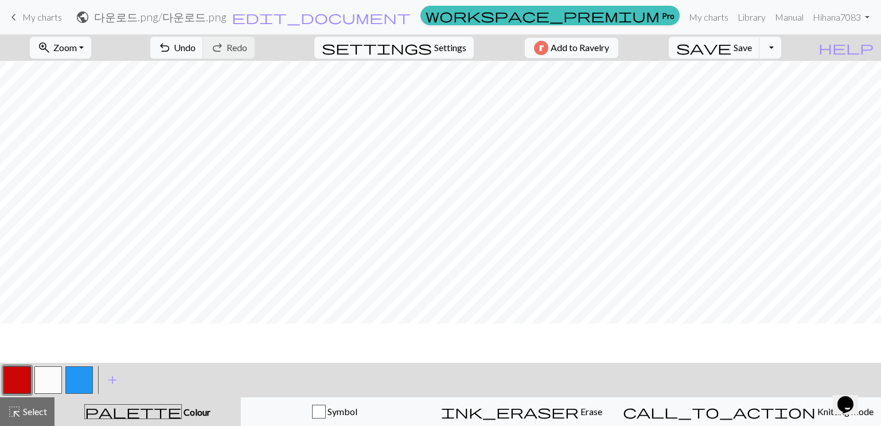
scroll to position [25, 0]
click at [781, 50] on button "Toggle Dropdown" at bounding box center [770, 48] width 22 height 22
click at [781, 89] on button "save_alt Download" at bounding box center [686, 91] width 189 height 18
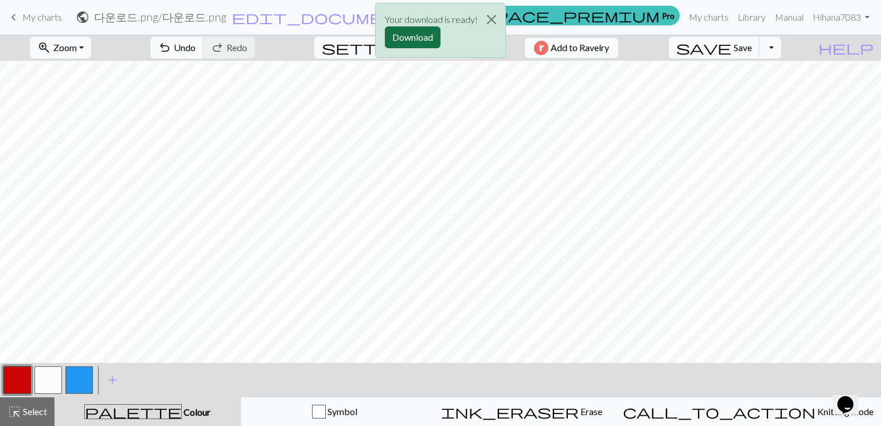
click at [436, 40] on button "Download" at bounding box center [413, 37] width 56 height 22
